Goal: Task Accomplishment & Management: Use online tool/utility

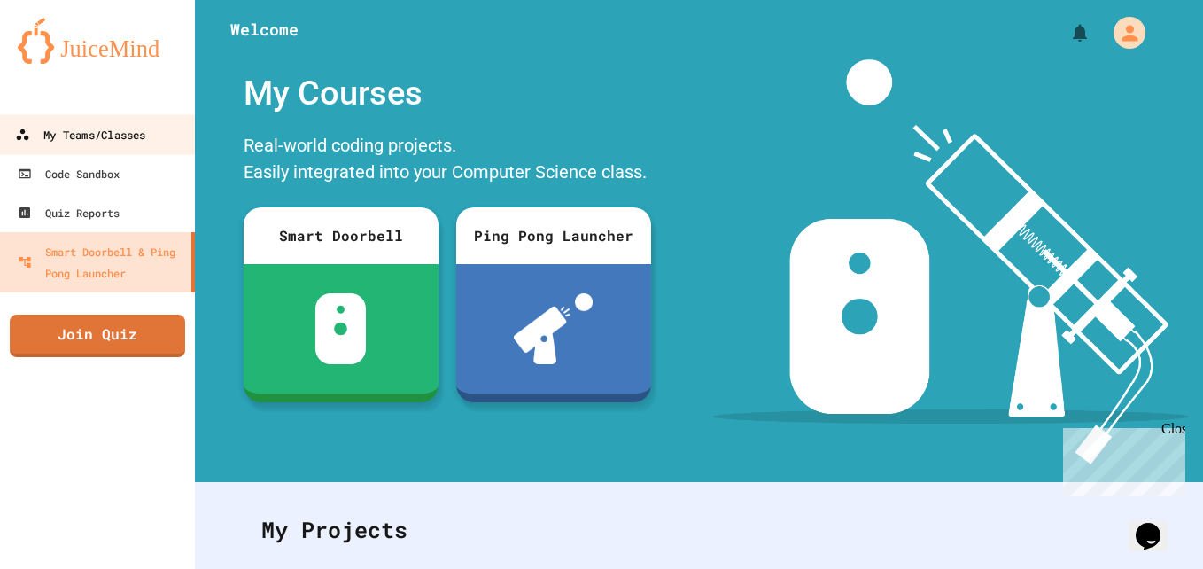
click at [74, 147] on link "My Teams/Classes" at bounding box center [97, 134] width 201 height 40
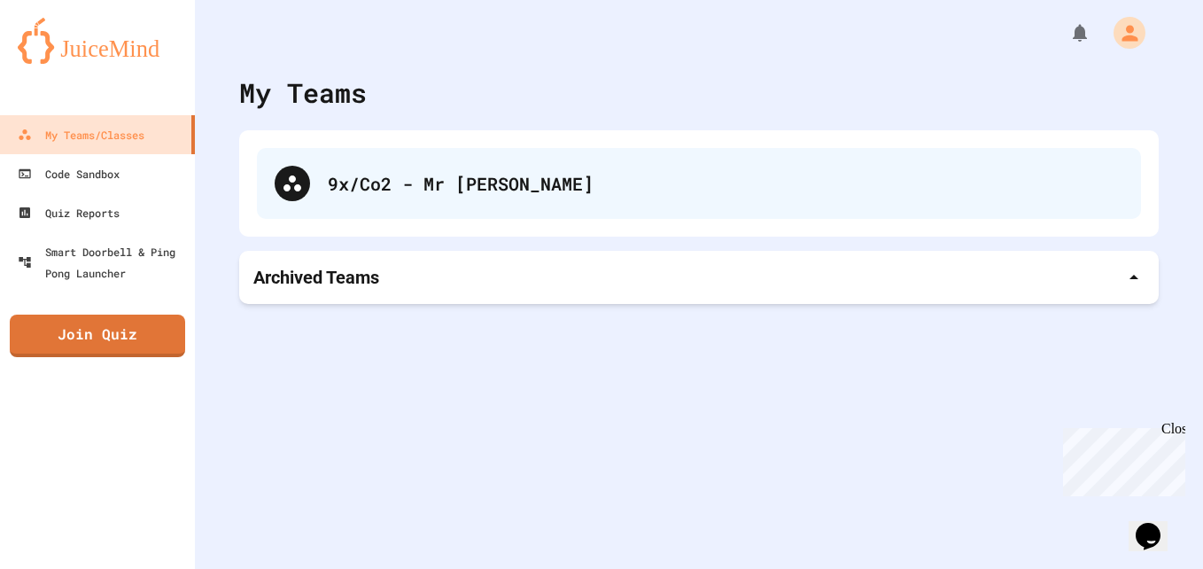
click at [389, 173] on div "9x/Co2 - Mr [PERSON_NAME]" at bounding box center [726, 183] width 796 height 27
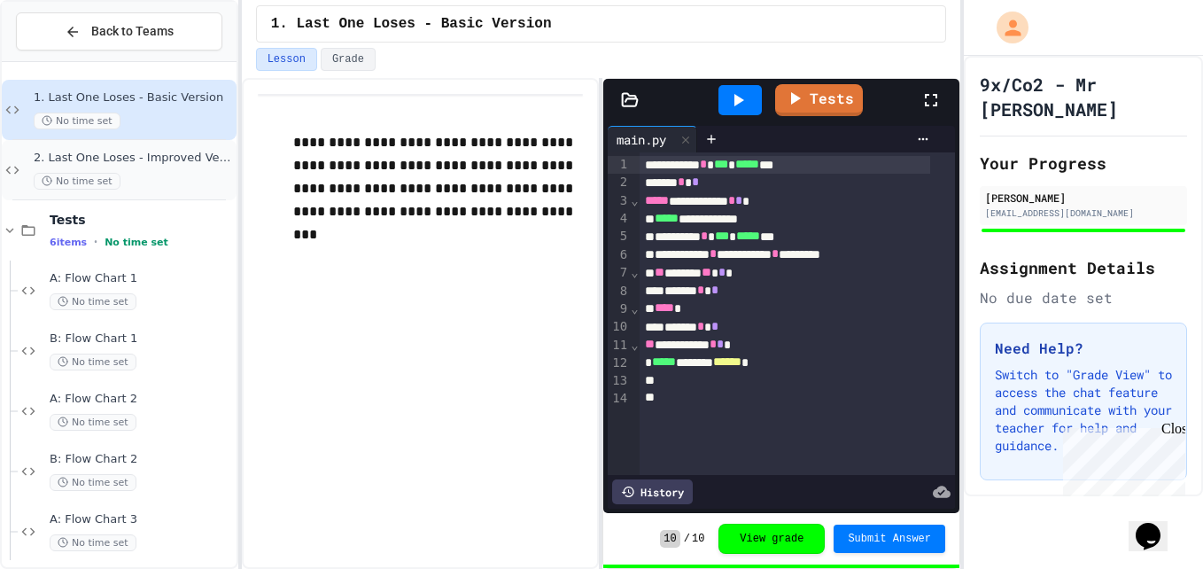
click at [195, 177] on div "No time set" at bounding box center [133, 181] width 199 height 17
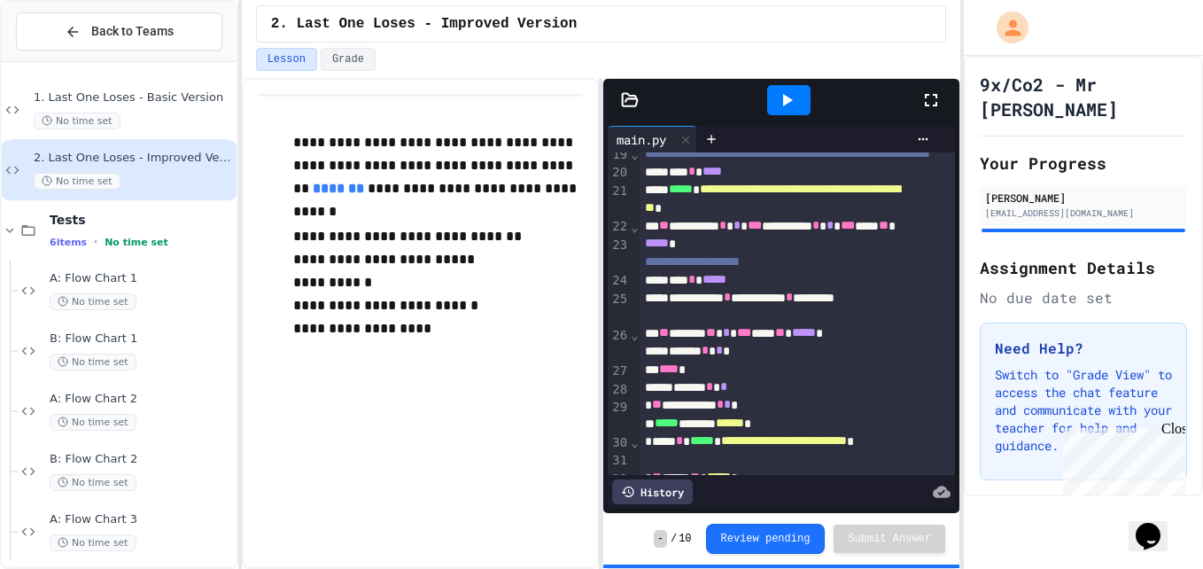
scroll to position [522, 0]
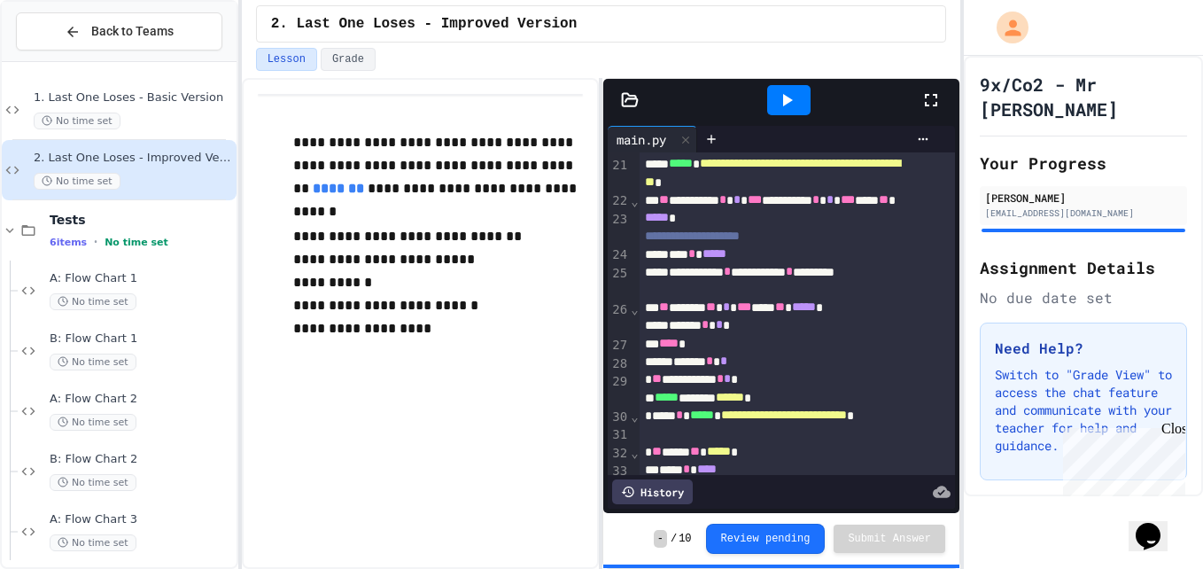
click at [784, 110] on icon at bounding box center [786, 99] width 21 height 21
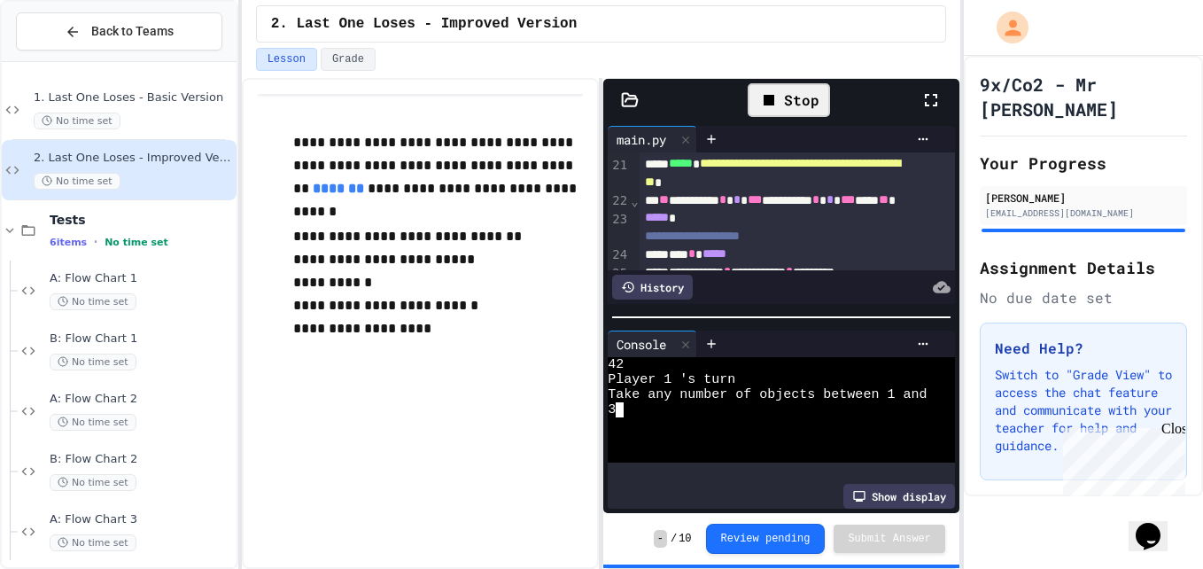
click at [774, 432] on div at bounding box center [767, 439] width 319 height 15
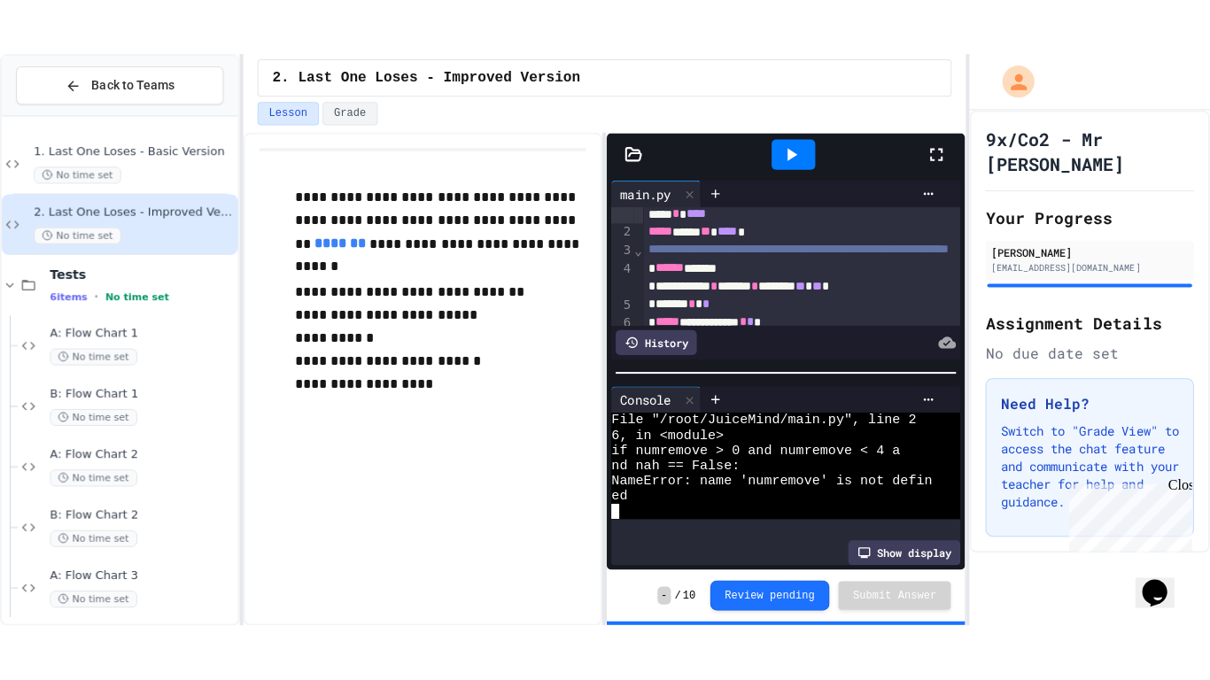
scroll to position [0, 0]
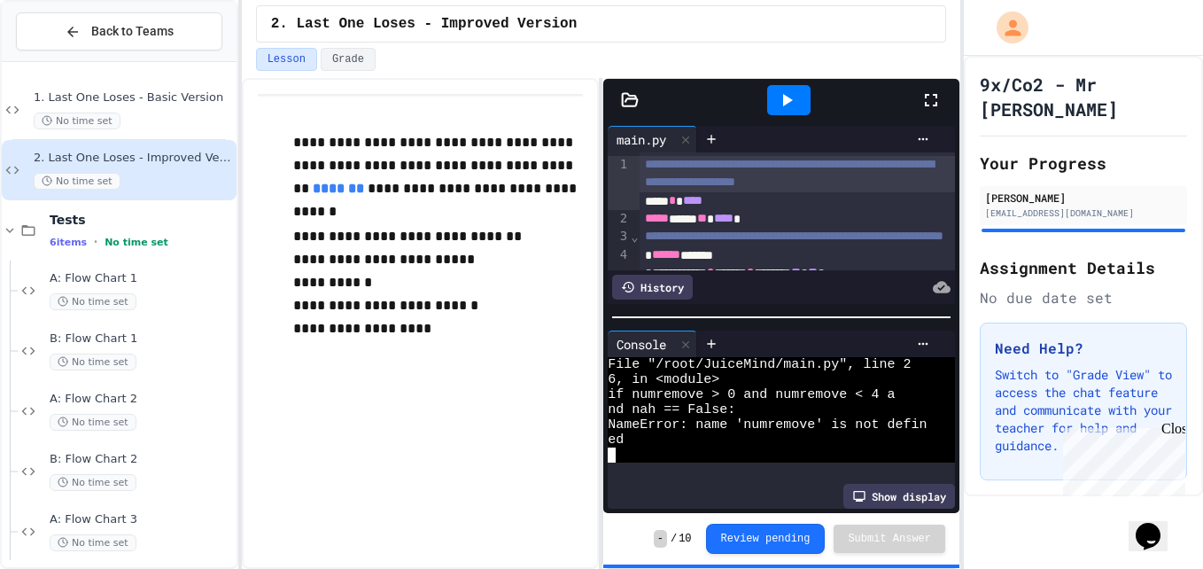
click at [928, 95] on icon at bounding box center [931, 100] width 12 height 12
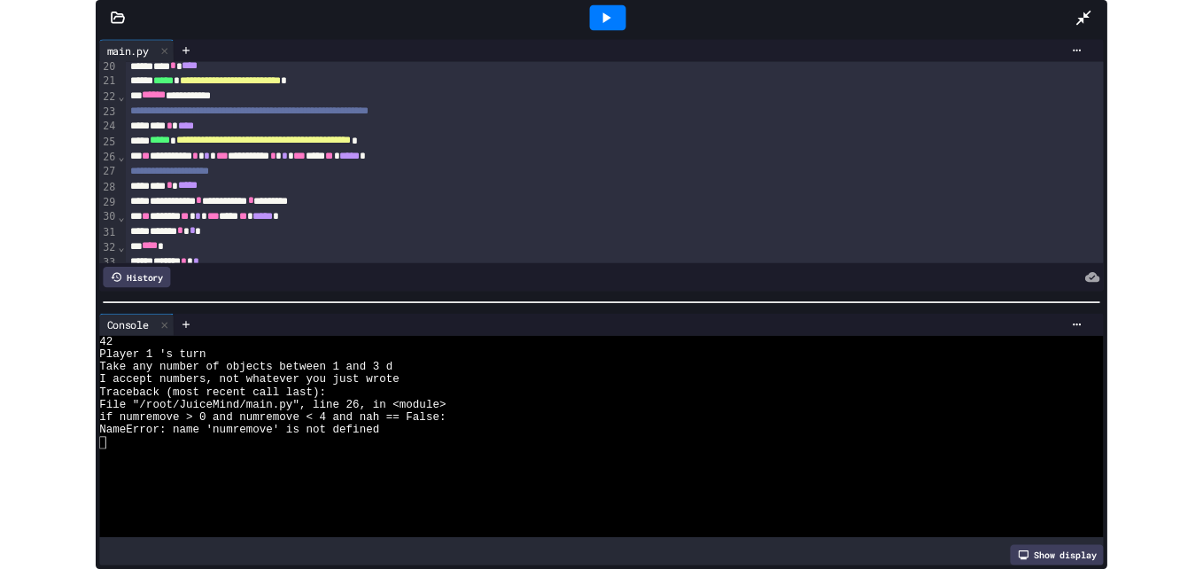
scroll to position [350, 0]
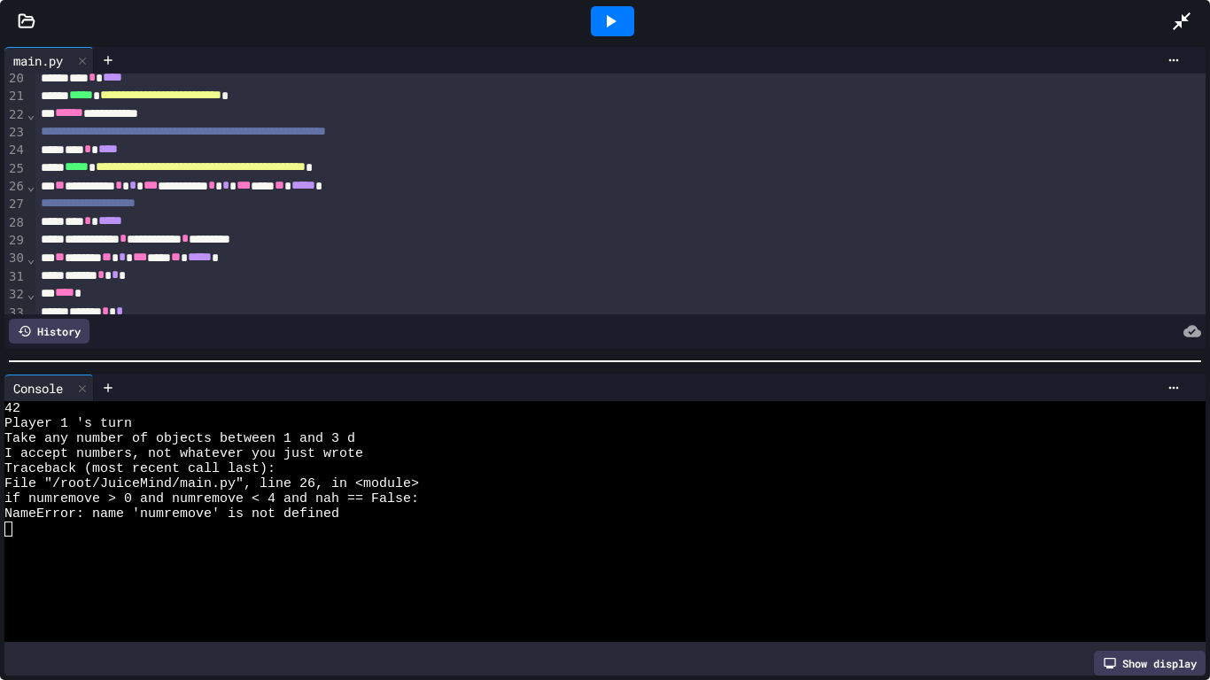
click at [152, 145] on div "*** * ****" at bounding box center [601, 150] width 1132 height 18
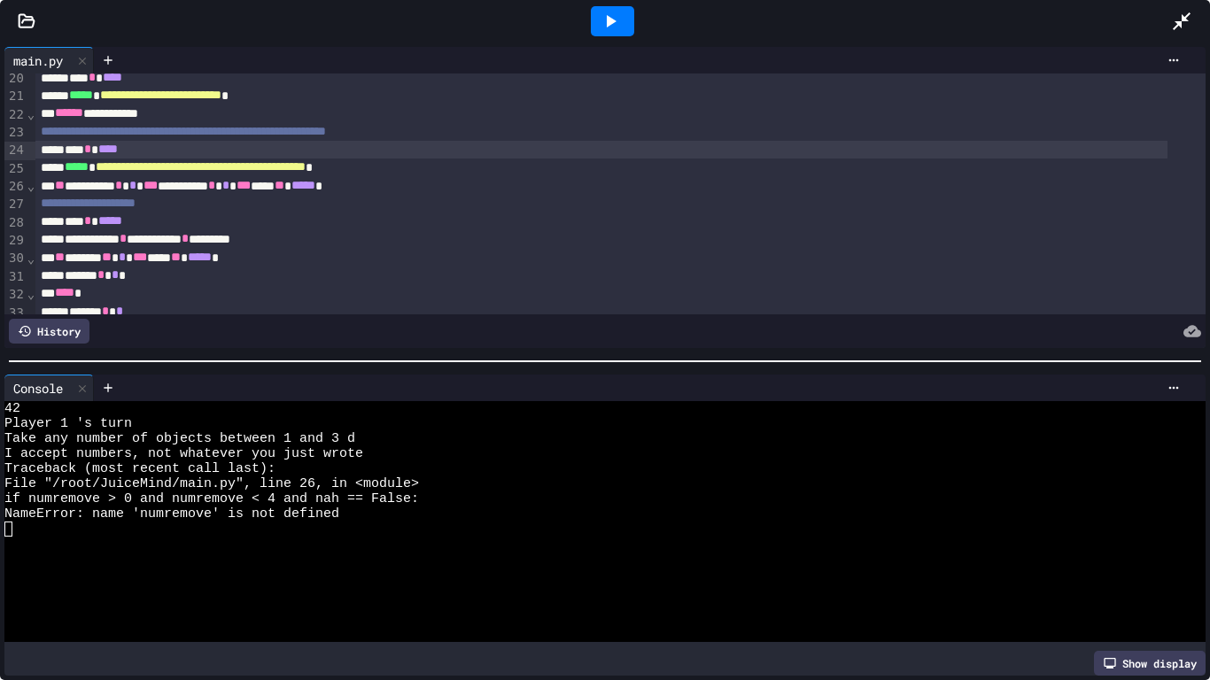
click at [183, 115] on div "**********" at bounding box center [601, 114] width 1132 height 18
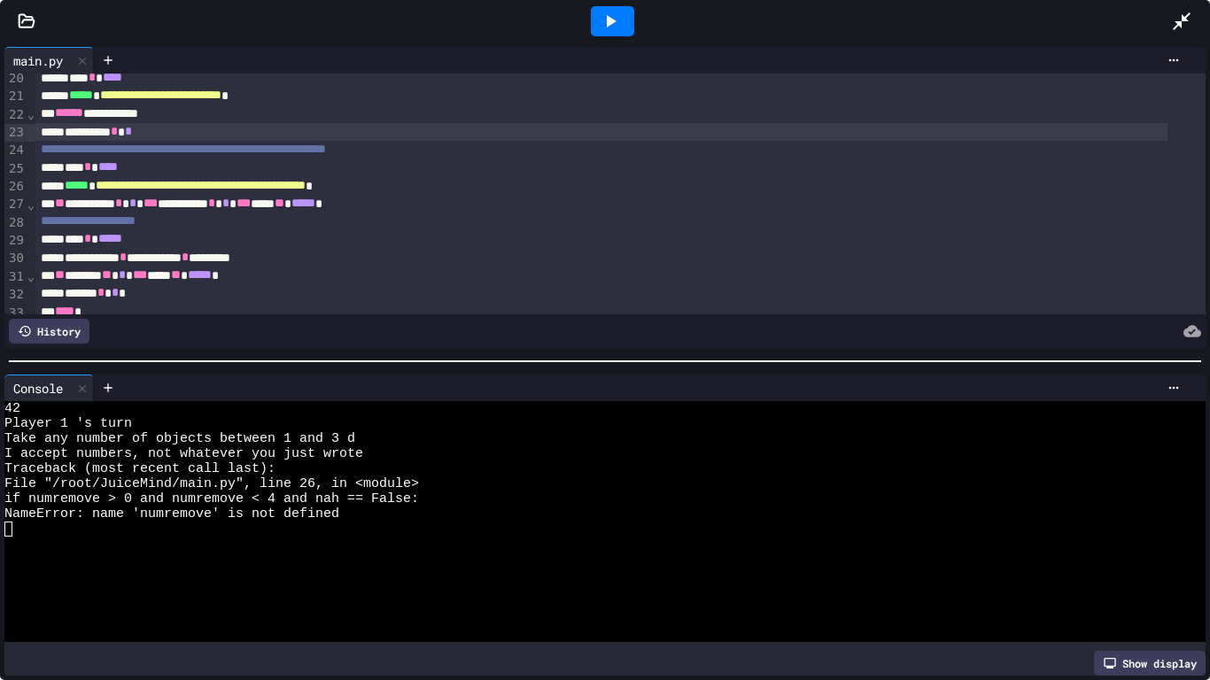
click at [610, 24] on icon at bounding box center [612, 21] width 10 height 12
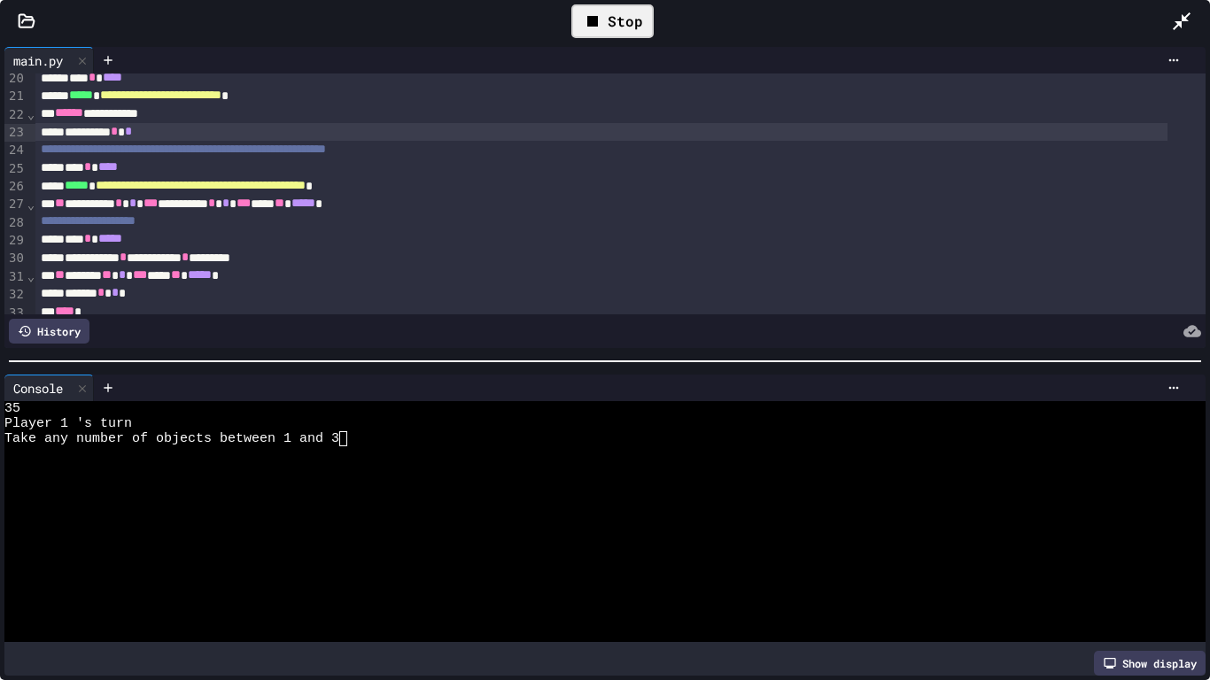
click at [368, 449] on div at bounding box center [590, 454] width 1172 height 15
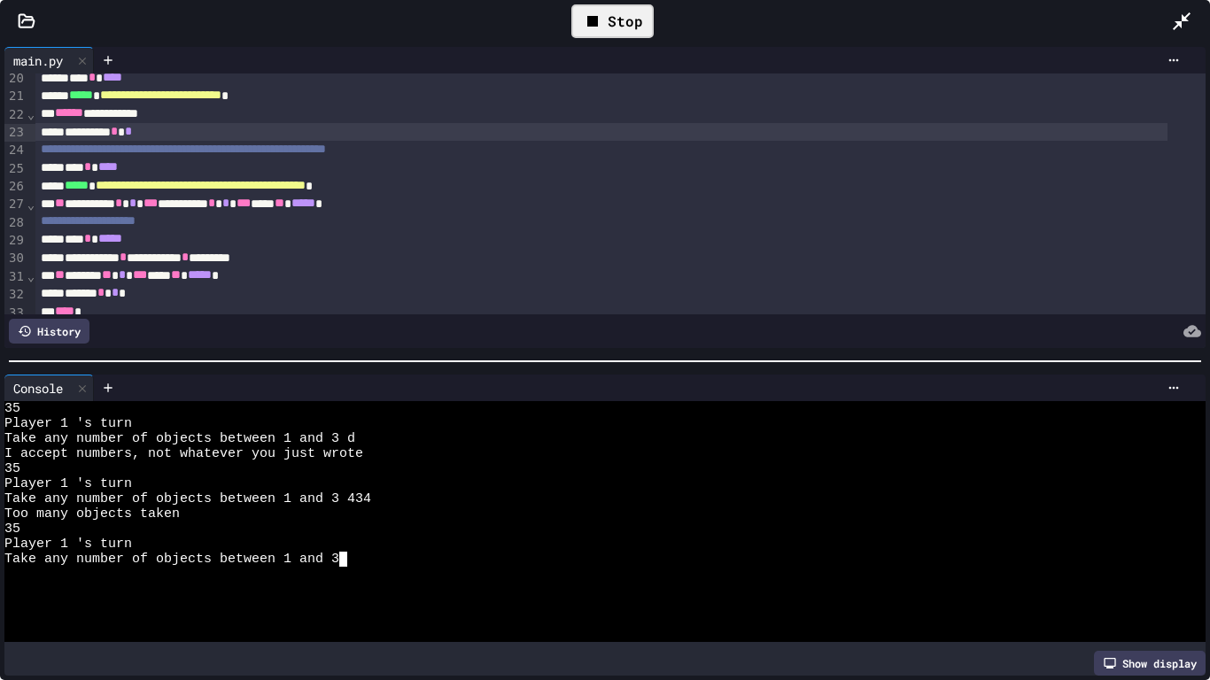
click at [1186, 7] on div at bounding box center [1190, 21] width 39 height 51
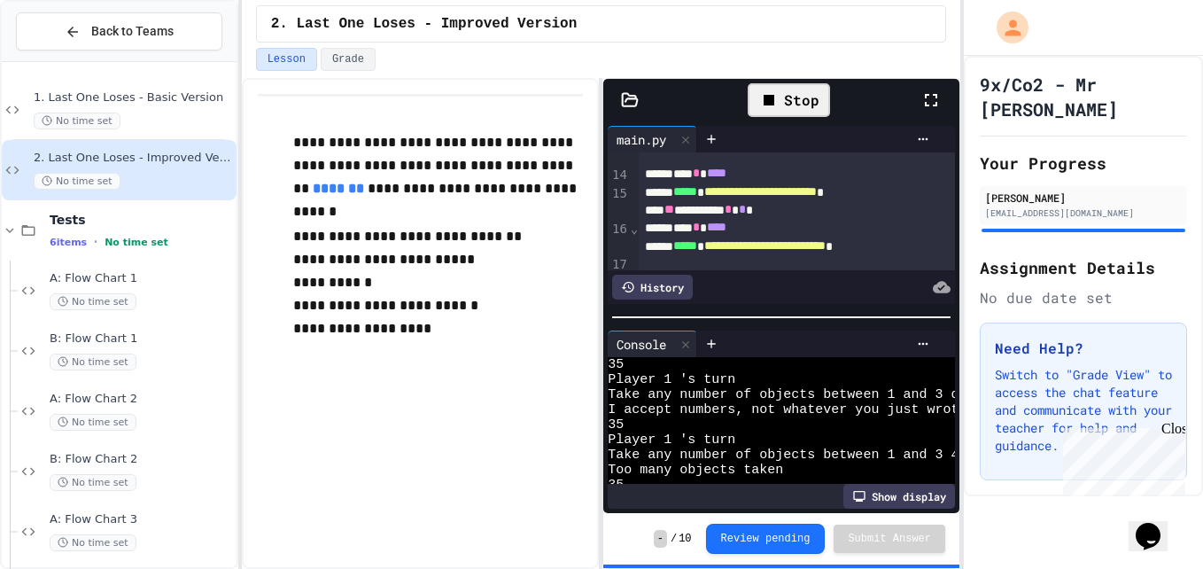
scroll to position [105, 0]
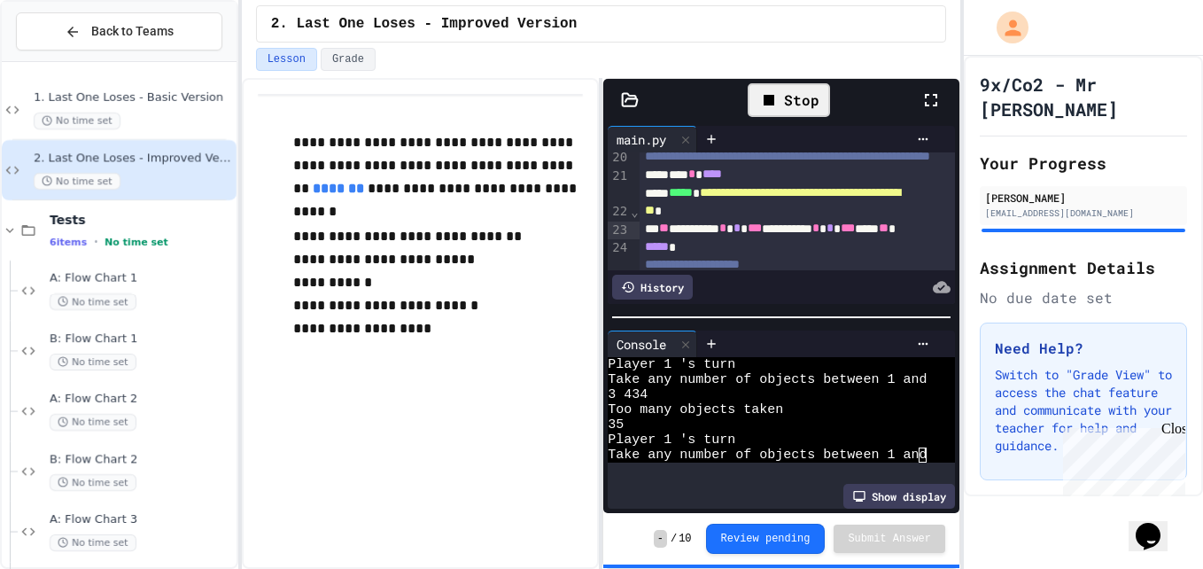
click at [818, 89] on div "Stop" at bounding box center [789, 100] width 82 height 34
